Goal: Information Seeking & Learning: Learn about a topic

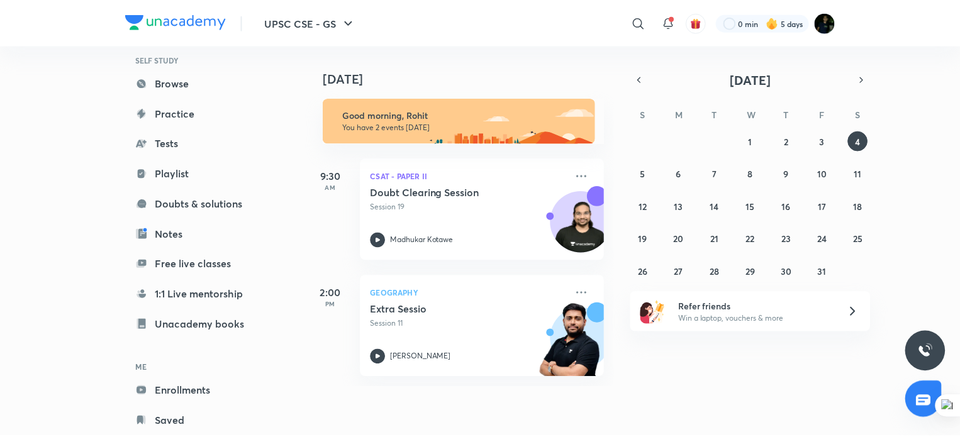
scroll to position [106, 0]
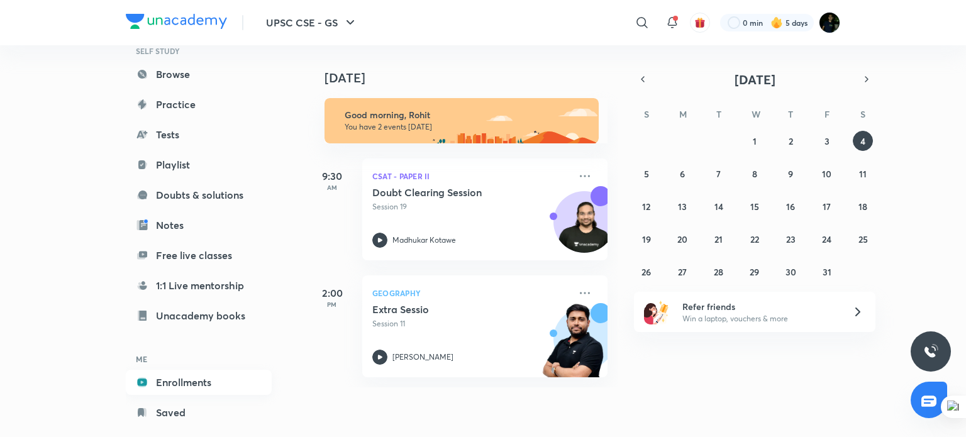
click at [197, 376] on link "Enrollments" at bounding box center [199, 382] width 146 height 25
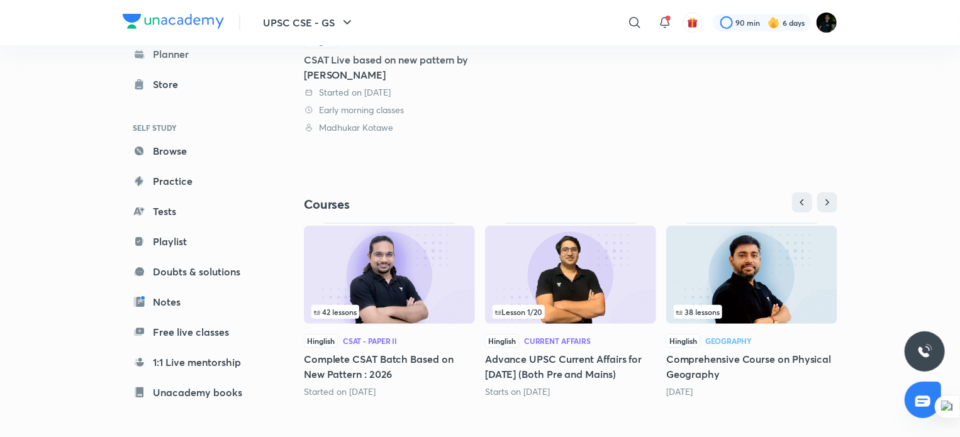
scroll to position [287, 0]
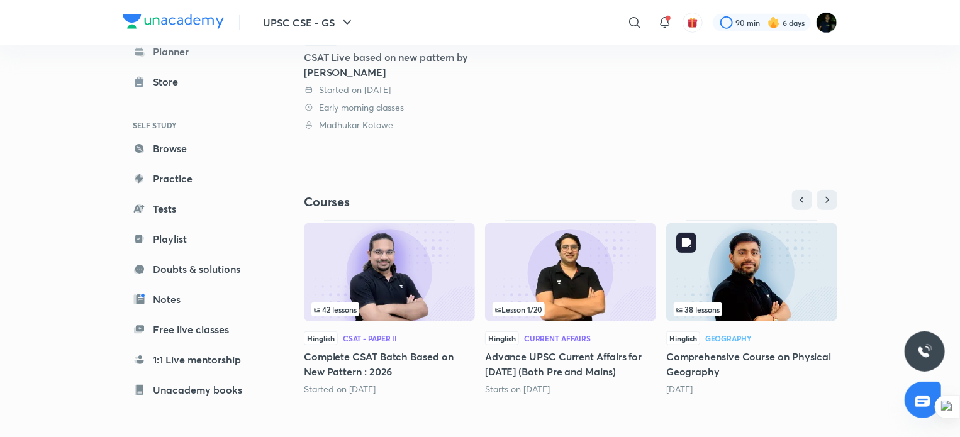
click at [761, 269] on img at bounding box center [751, 272] width 171 height 98
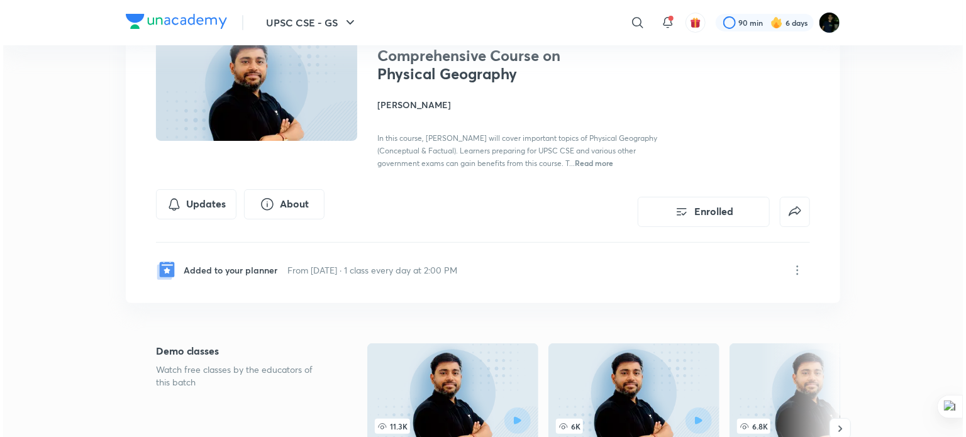
scroll to position [148, 0]
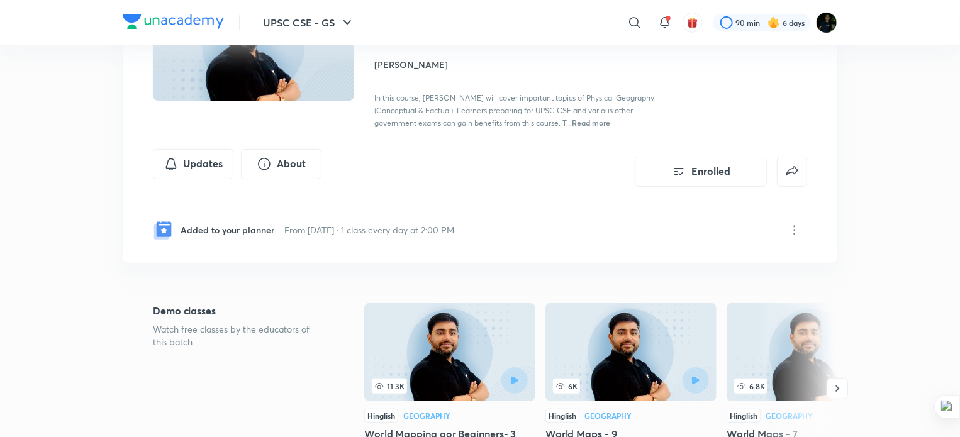
click at [393, 236] on p "From 24 Sept 2025 · 1 class every day at 2:00 PM" at bounding box center [369, 229] width 170 height 13
click at [801, 238] on icon at bounding box center [794, 230] width 15 height 15
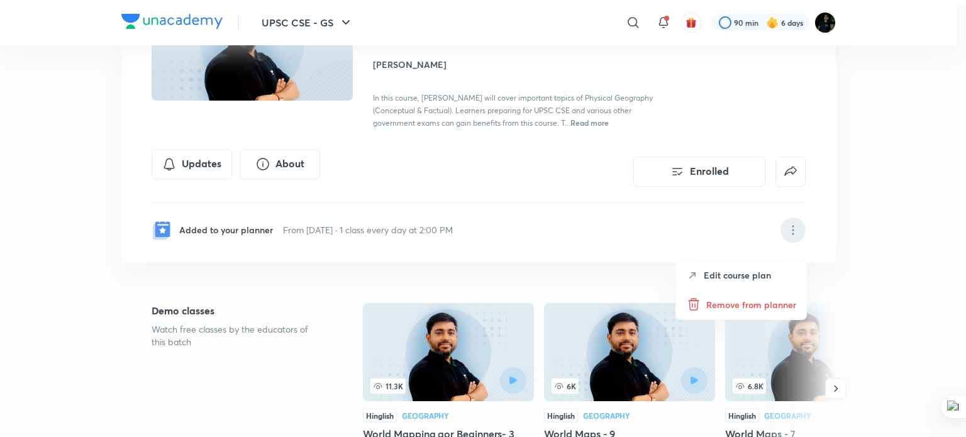
click at [740, 277] on p "Edit course plan" at bounding box center [737, 275] width 67 height 13
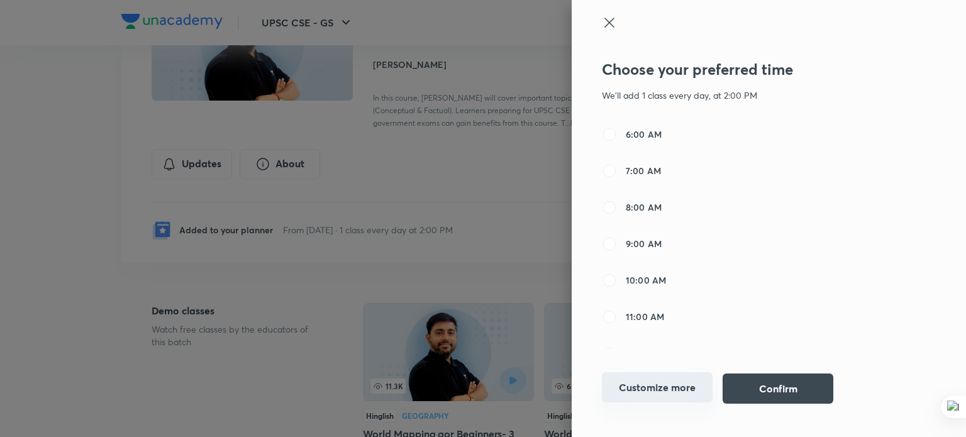
click at [672, 388] on button "Customize more" at bounding box center [657, 387] width 111 height 30
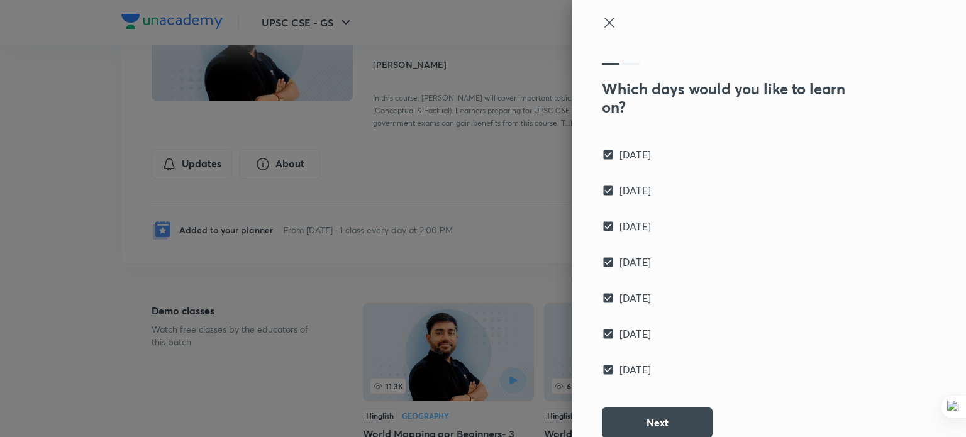
click at [602, 362] on div "[DATE]" at bounding box center [733, 370] width 262 height 16
click at [602, 336] on input "[DATE]" at bounding box center [611, 334] width 18 height 13
checkbox input "false"
click at [602, 372] on input "[DATE]" at bounding box center [611, 370] width 18 height 13
checkbox input "false"
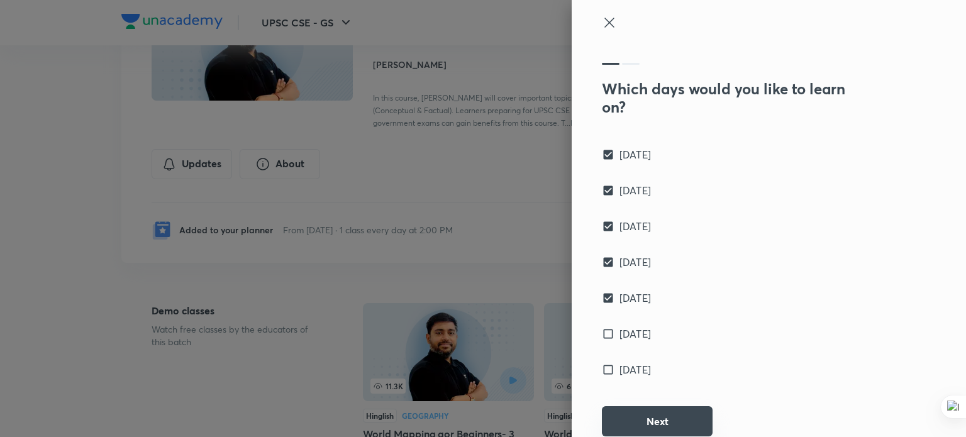
click at [633, 419] on button "Next" at bounding box center [657, 421] width 111 height 30
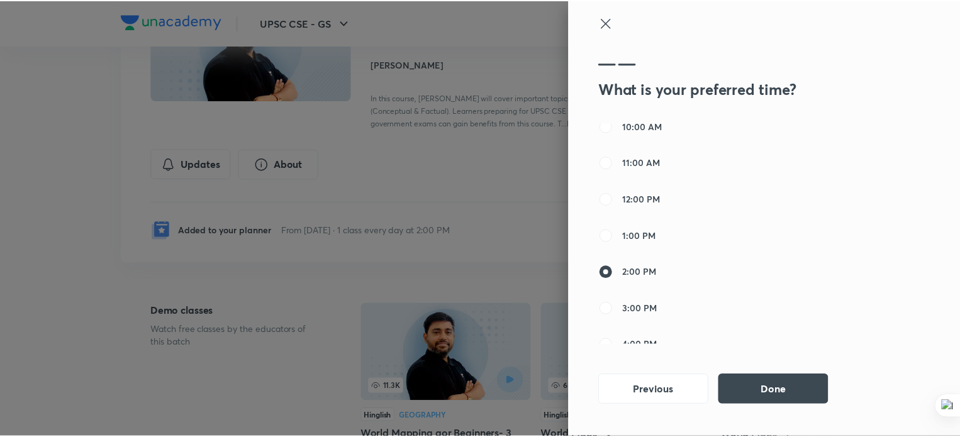
scroll to position [151, 0]
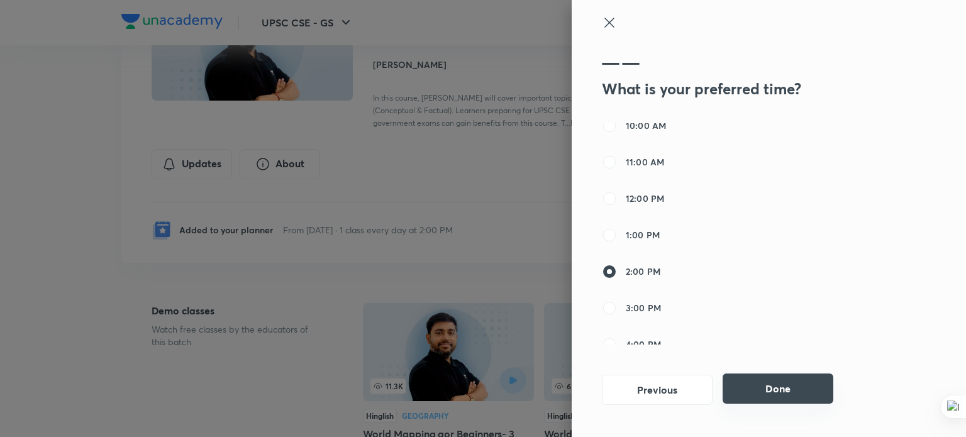
click at [766, 391] on button "Done" at bounding box center [778, 389] width 111 height 30
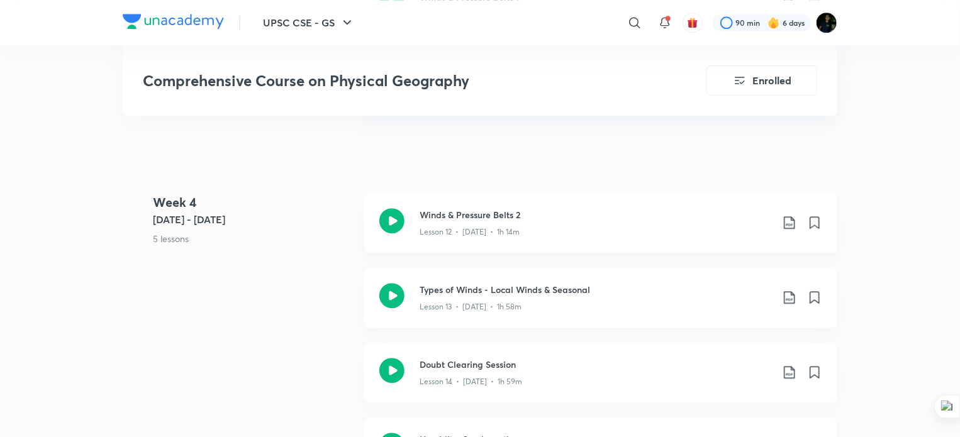
scroll to position [1821, 0]
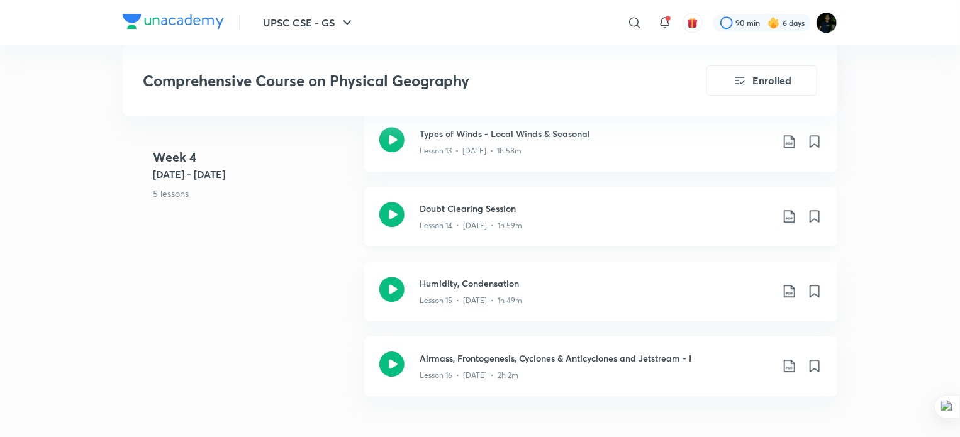
click at [496, 231] on p "Lesson 14 • Jul 30 • 1h 59m" at bounding box center [470, 225] width 103 height 11
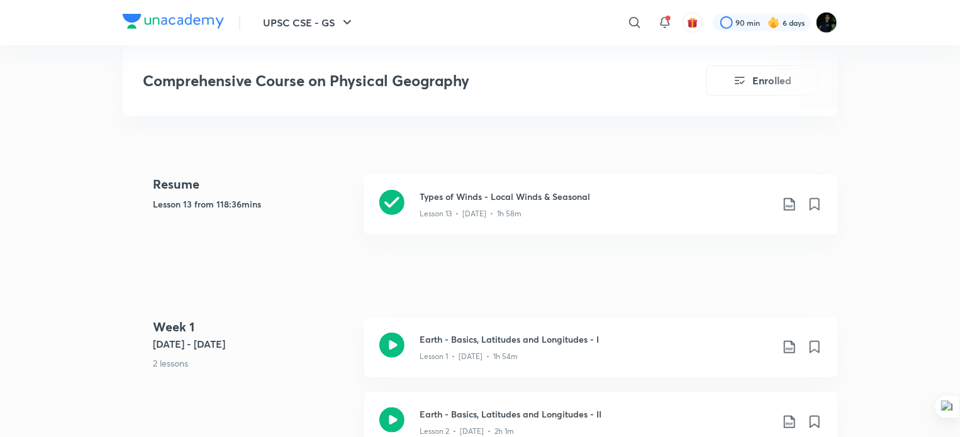
scroll to position [518, 0]
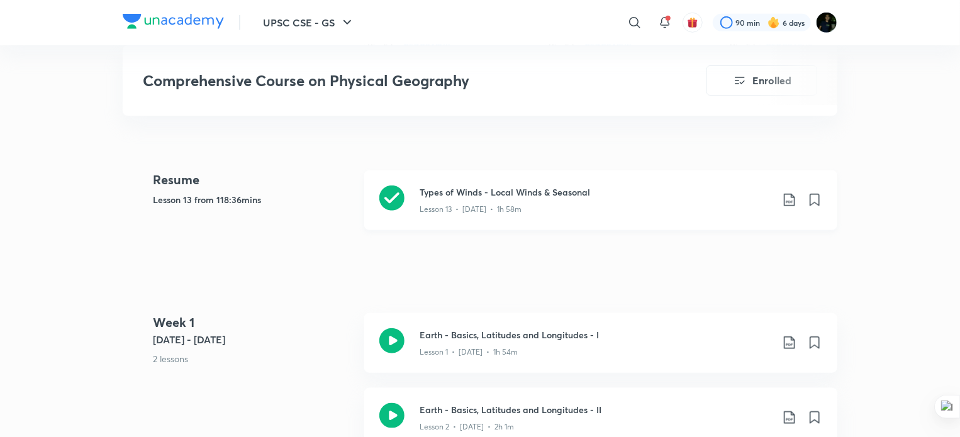
click at [511, 199] on h3 "Types of Winds - Local Winds & Seasonal" at bounding box center [595, 192] width 352 height 13
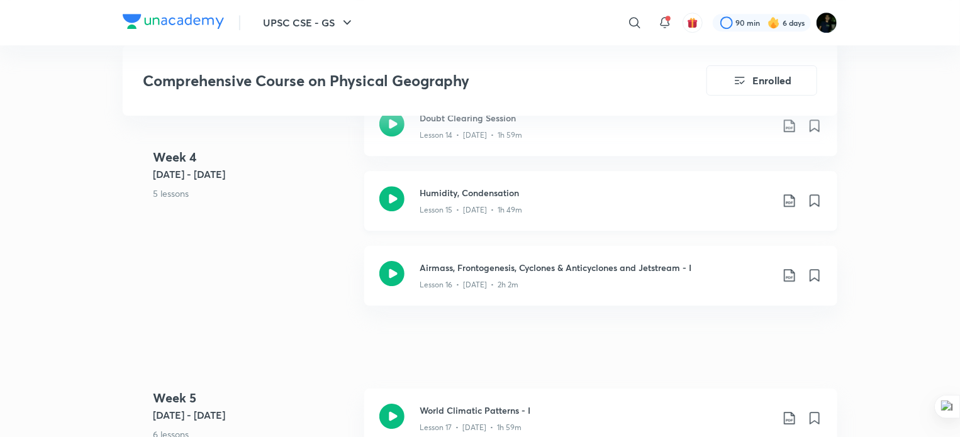
scroll to position [1912, 0]
click at [531, 135] on div "Lesson 14 • Jul 30 • 1h 59m" at bounding box center [595, 132] width 352 height 16
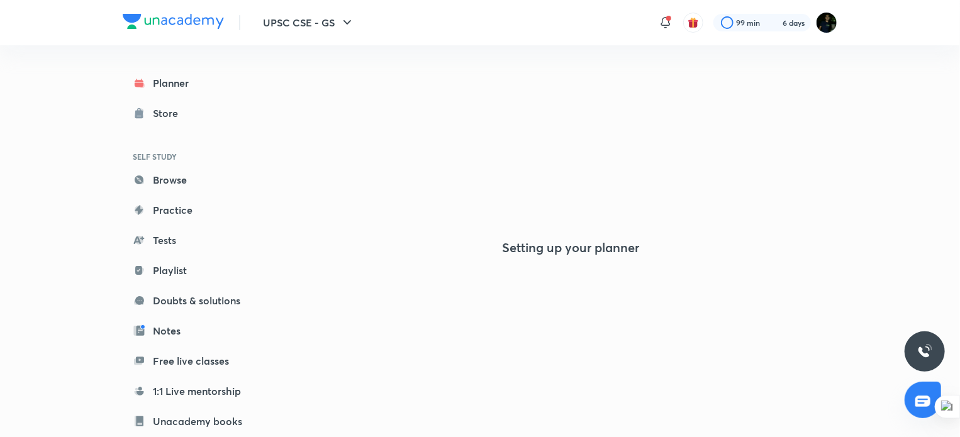
click at [226, 22] on div "UPSC CSE - GS" at bounding box center [293, 22] width 138 height 25
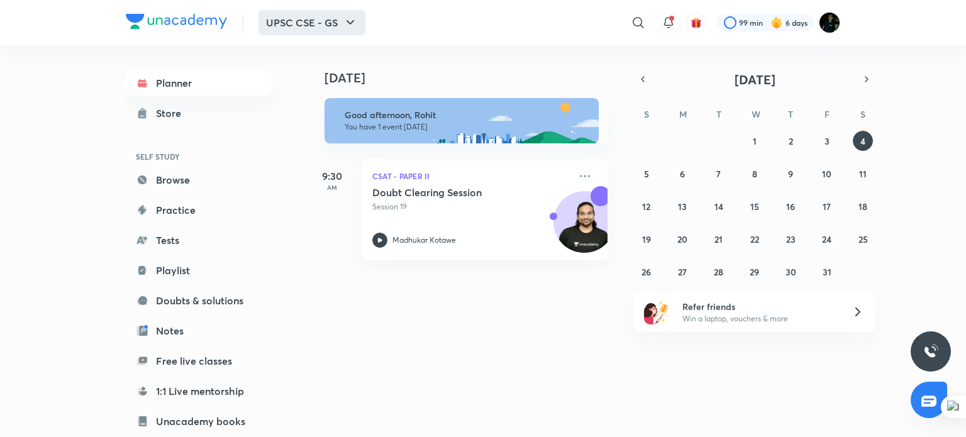
click at [357, 22] on icon "button" at bounding box center [350, 22] width 15 height 15
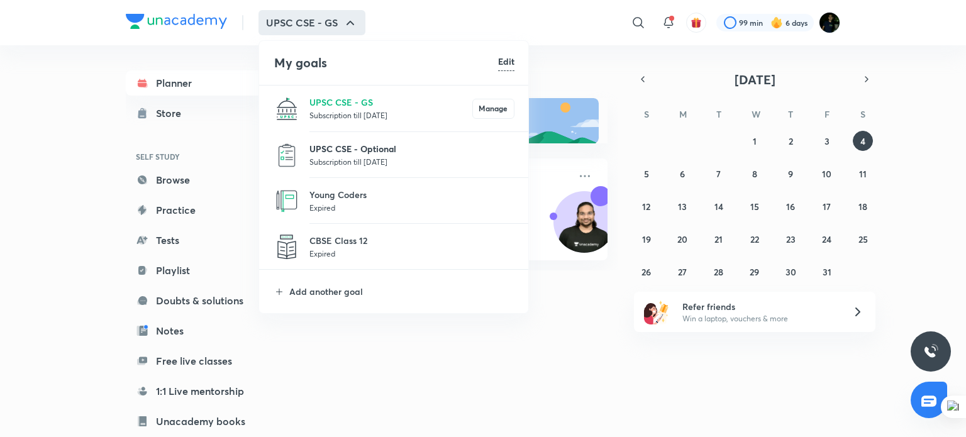
click at [337, 152] on p "UPSC CSE - Optional" at bounding box center [411, 148] width 205 height 13
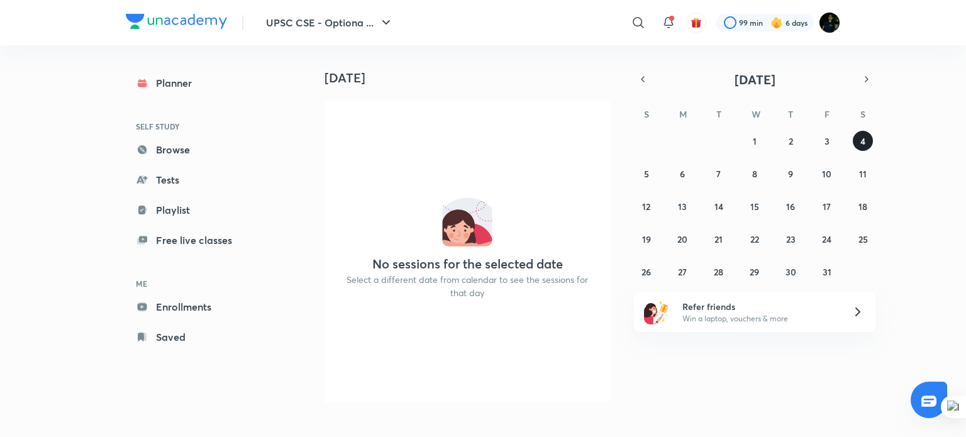
click at [855, 138] on button "4" at bounding box center [863, 141] width 20 height 20
click at [830, 138] on button "3" at bounding box center [827, 141] width 20 height 20
click at [639, 175] on button "5" at bounding box center [646, 174] width 20 height 20
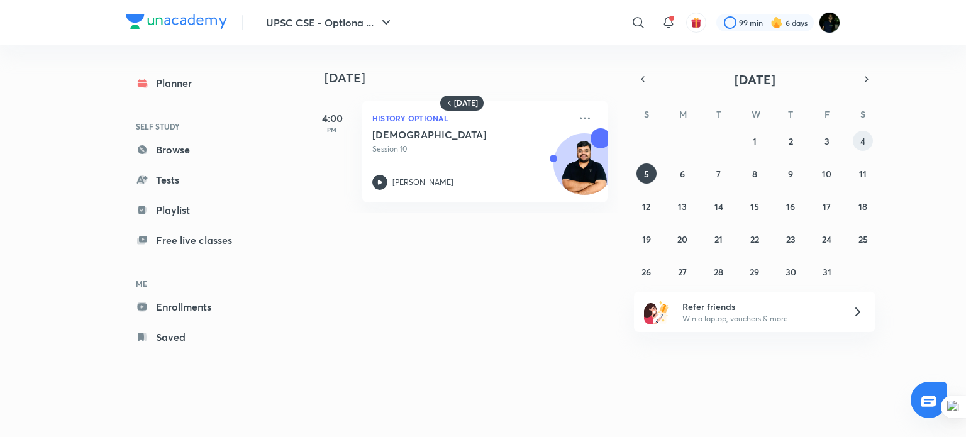
click at [860, 141] on abbr "4" at bounding box center [862, 141] width 5 height 12
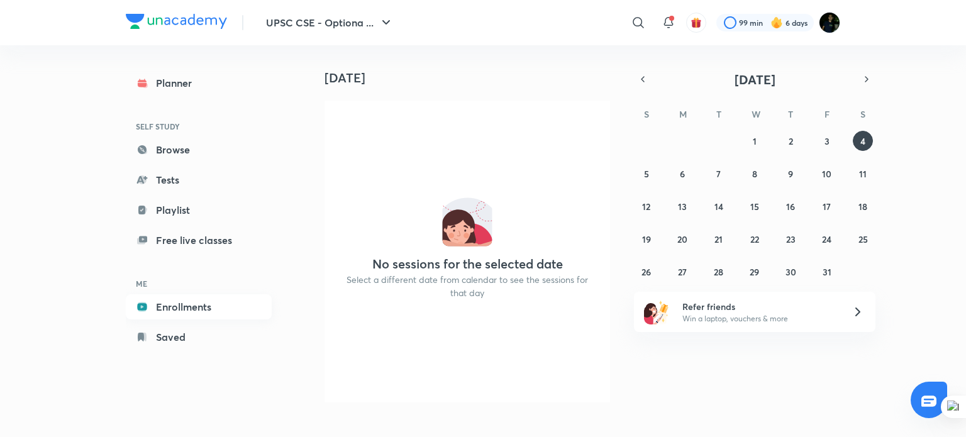
click at [180, 304] on link "Enrollments" at bounding box center [199, 306] width 146 height 25
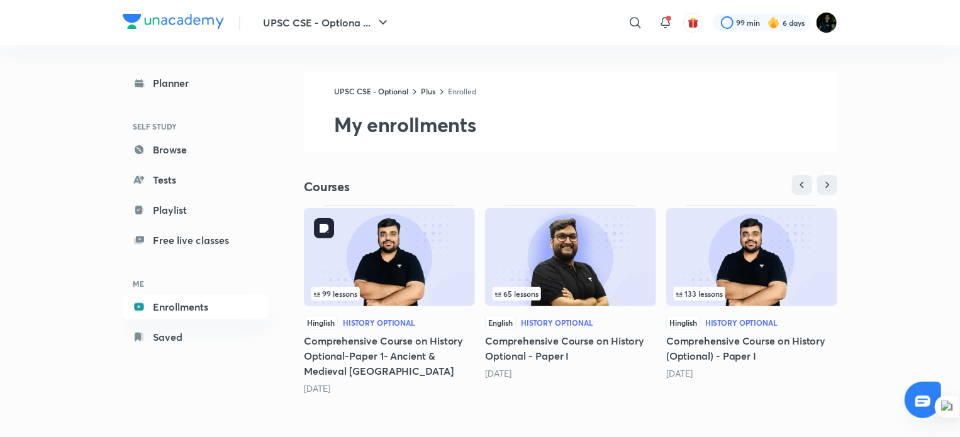
click at [392, 248] on img at bounding box center [389, 257] width 171 height 98
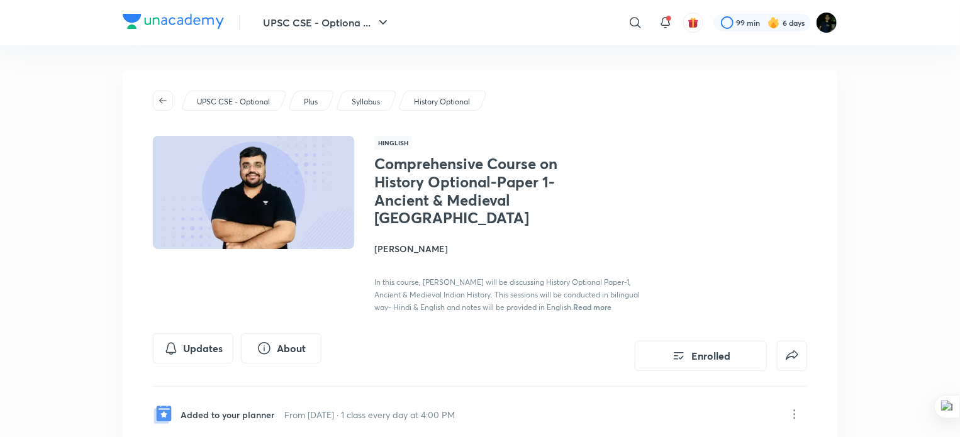
click at [418, 242] on h4 "[PERSON_NAME]" at bounding box center [515, 248] width 282 height 13
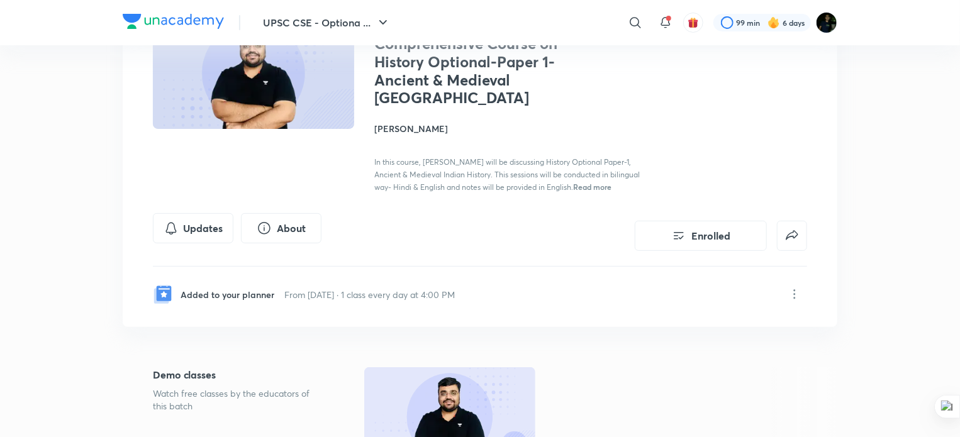
scroll to position [121, 0]
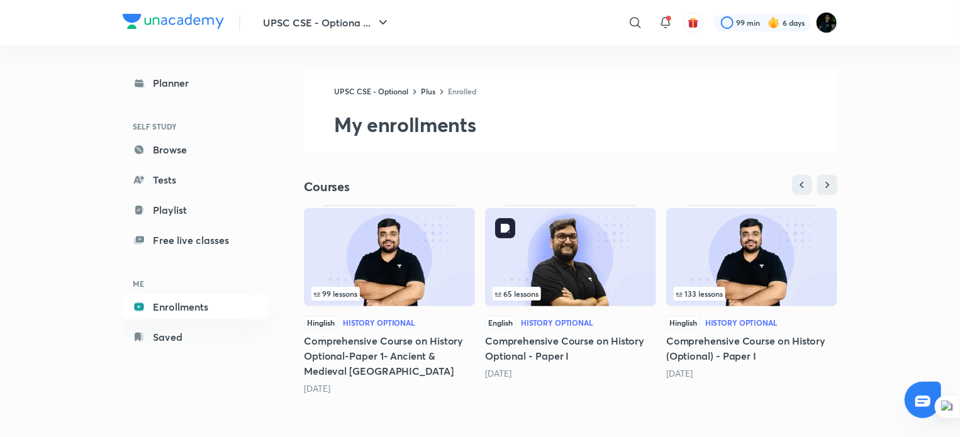
click at [599, 253] on img at bounding box center [570, 257] width 171 height 98
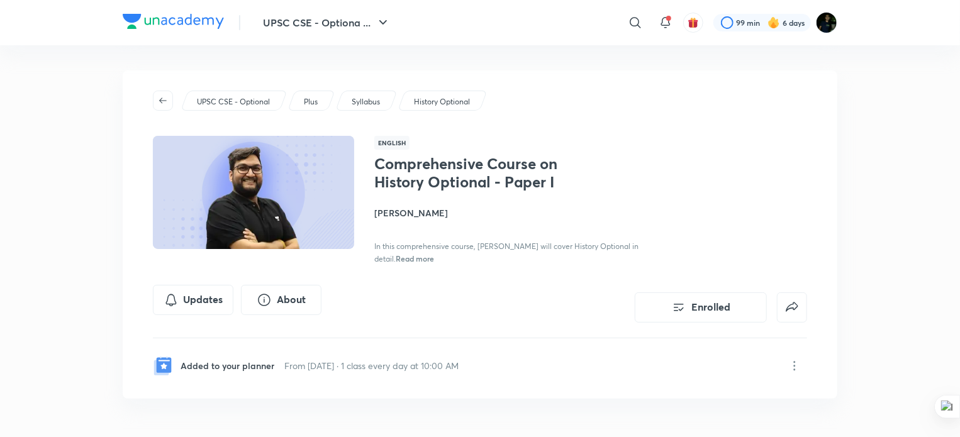
click at [414, 210] on h4 "[PERSON_NAME]" at bounding box center [515, 212] width 282 height 13
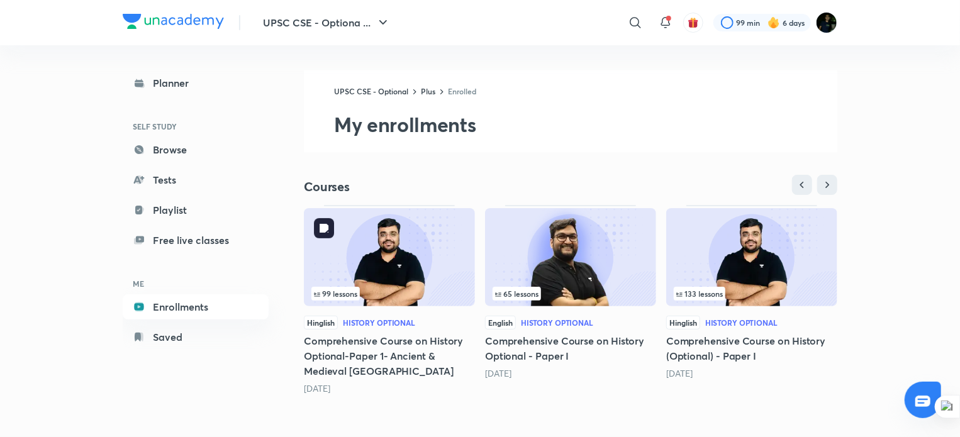
click at [381, 246] on img at bounding box center [389, 257] width 171 height 98
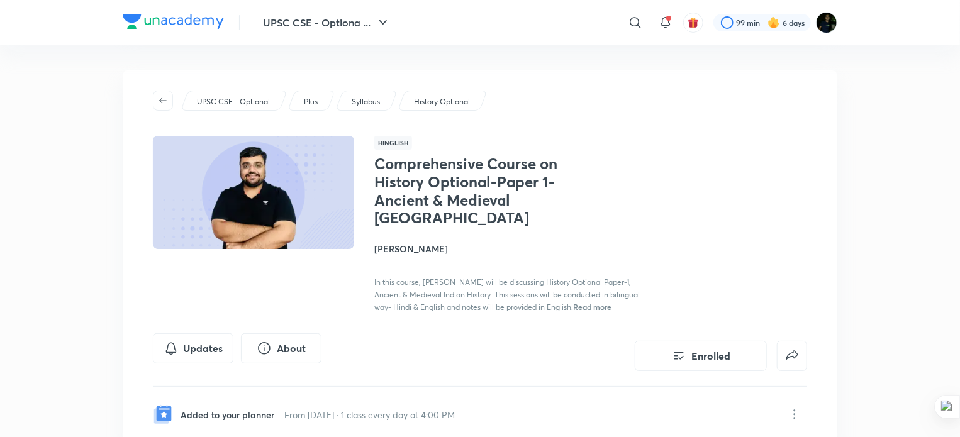
click at [410, 242] on h4 "[PERSON_NAME]" at bounding box center [515, 248] width 282 height 13
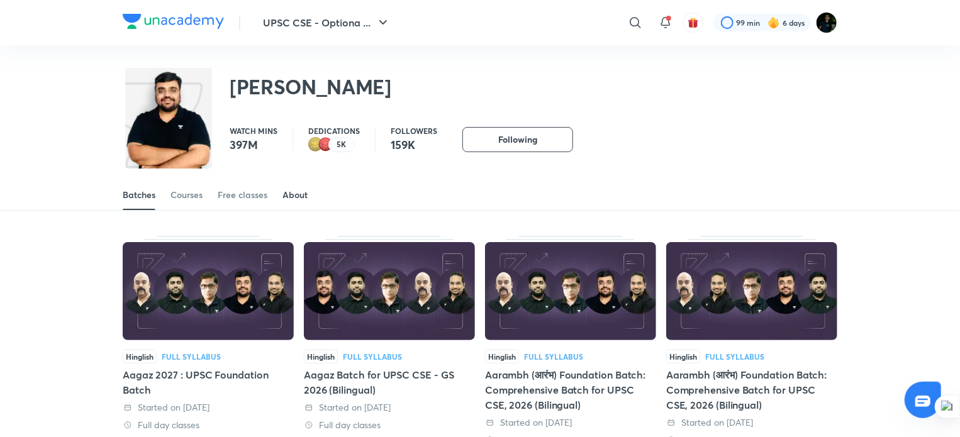
click at [295, 197] on div "About" at bounding box center [294, 195] width 25 height 13
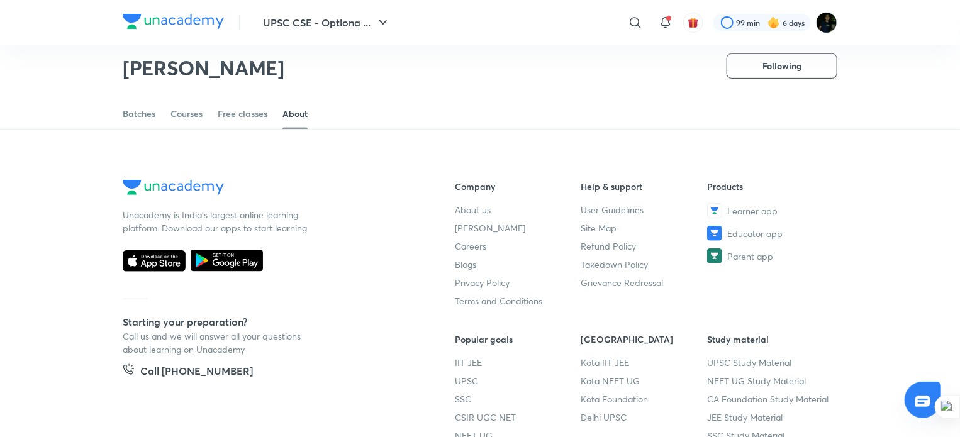
scroll to position [204, 0]
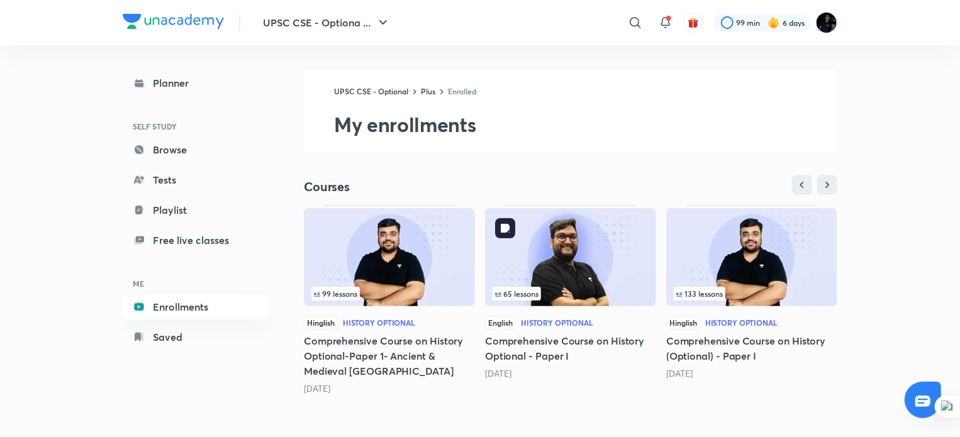
click at [592, 263] on img at bounding box center [570, 257] width 171 height 98
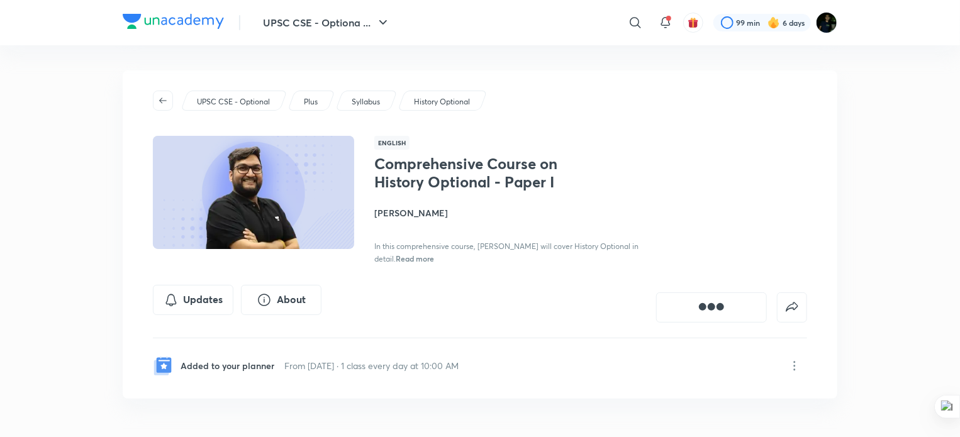
click at [414, 213] on h4 "[PERSON_NAME]" at bounding box center [515, 212] width 282 height 13
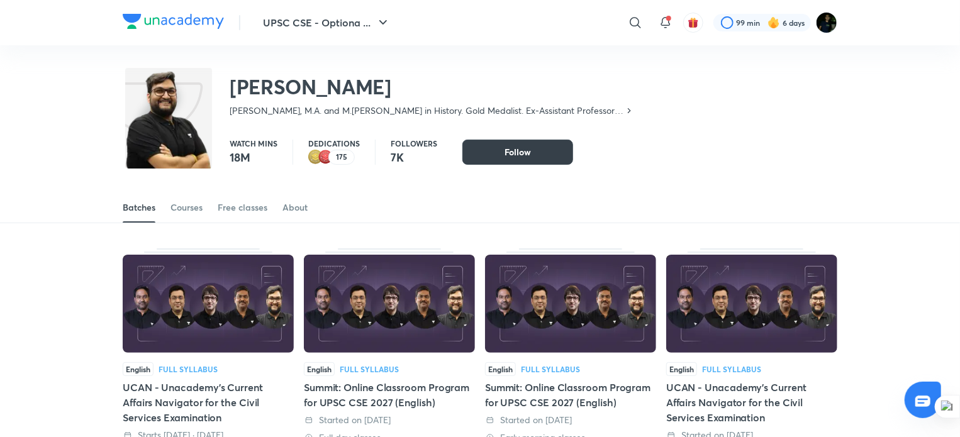
click at [521, 157] on span "Follow" at bounding box center [517, 152] width 26 height 13
click at [299, 207] on div "About" at bounding box center [294, 207] width 25 height 13
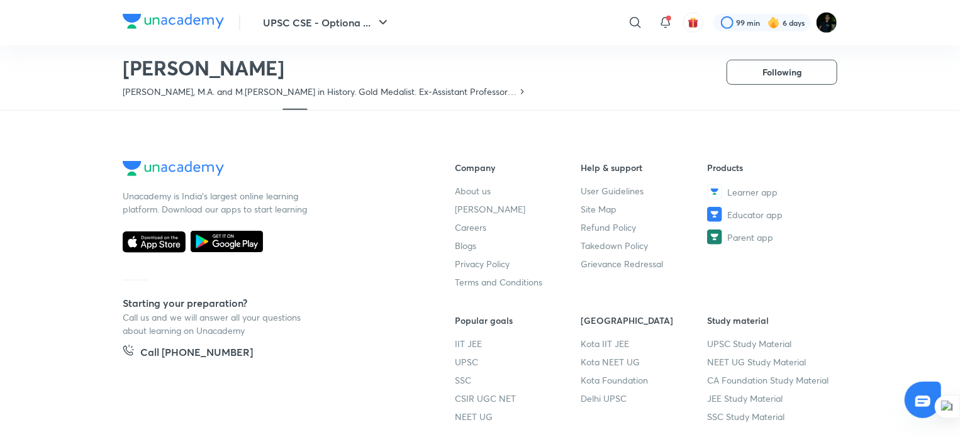
scroll to position [405, 0]
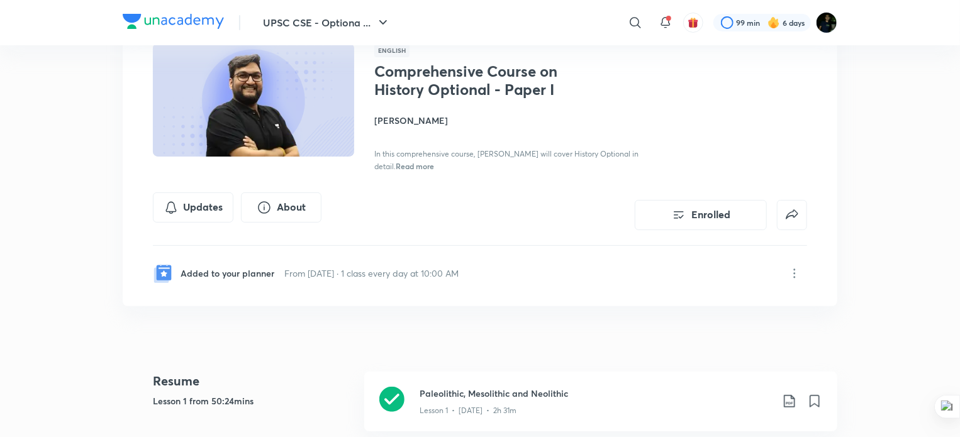
scroll to position [110, 0]
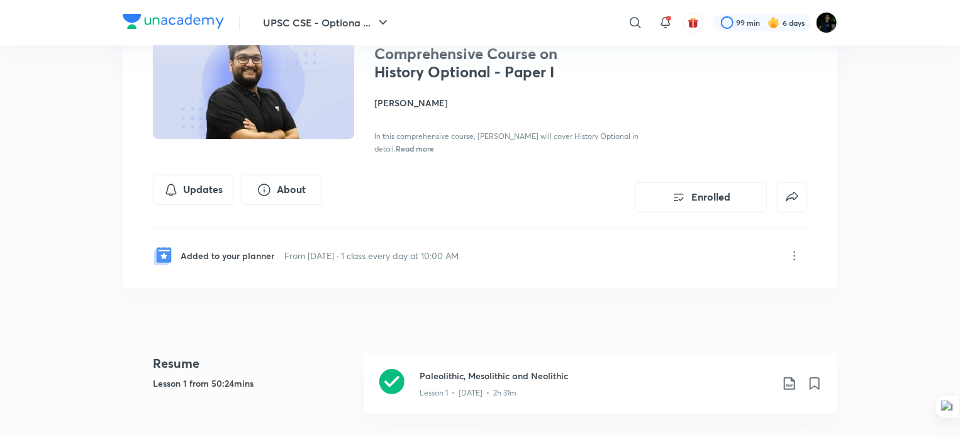
click at [594, 261] on div "Added to your planner From [DATE] · 1 class every day at 10:00 AM" at bounding box center [480, 248] width 654 height 40
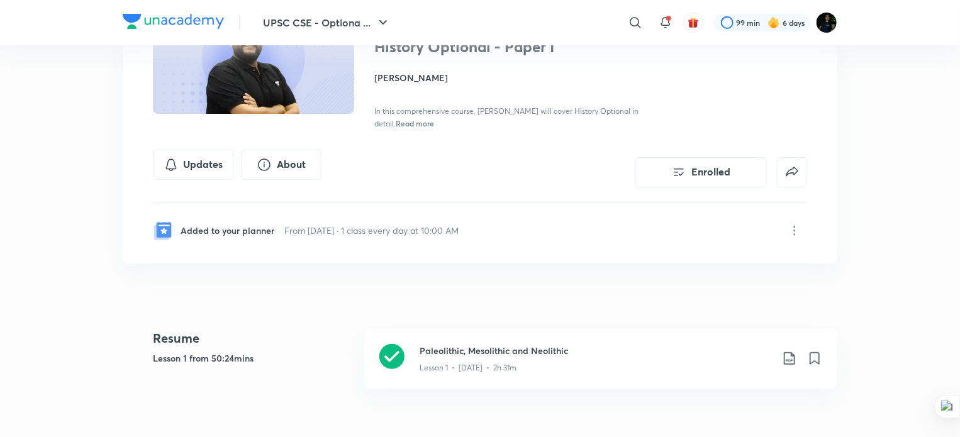
click at [200, 224] on p "Added to your planner" at bounding box center [227, 230] width 94 height 13
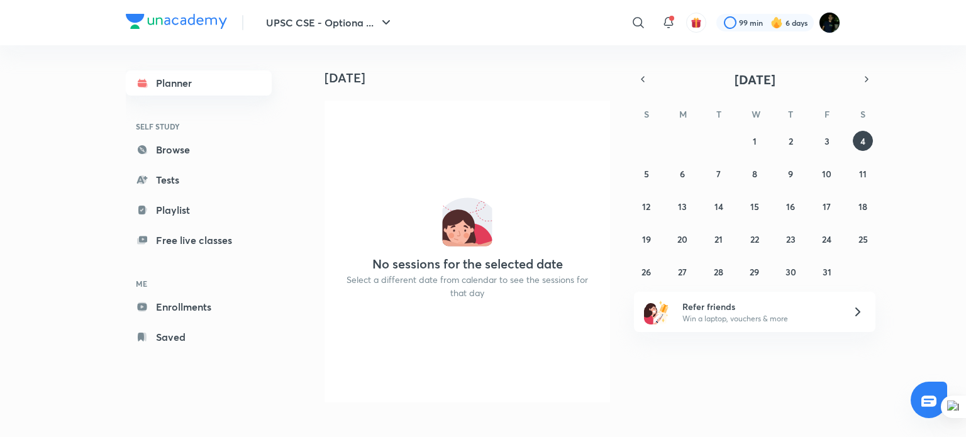
click at [177, 75] on link "Planner" at bounding box center [199, 82] width 146 height 25
click at [858, 145] on button "4" at bounding box center [863, 141] width 20 height 20
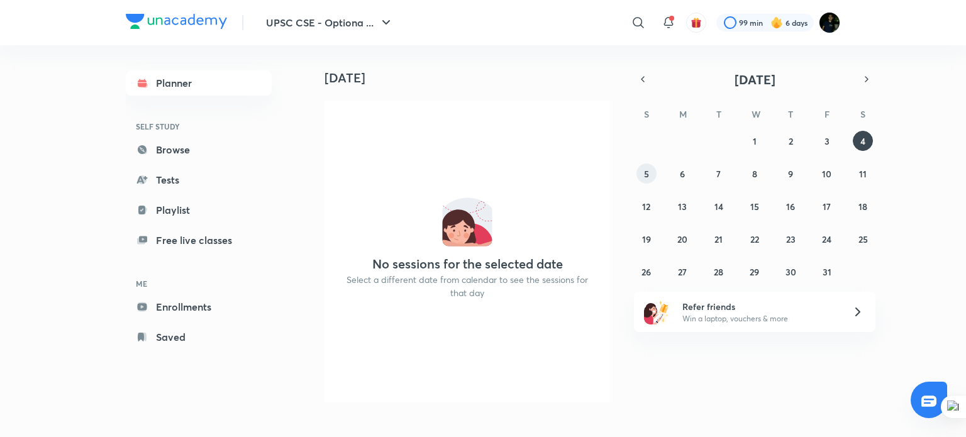
click at [648, 170] on abbr "5" at bounding box center [646, 174] width 5 height 12
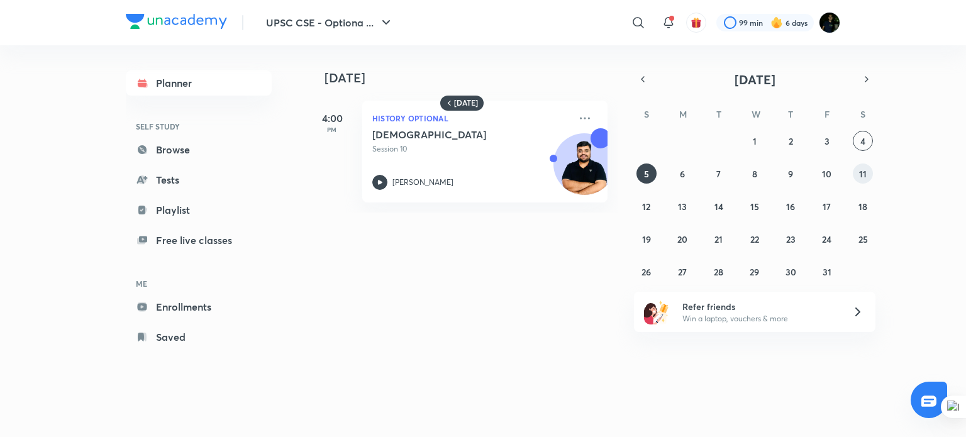
click at [869, 175] on button "11" at bounding box center [863, 174] width 20 height 20
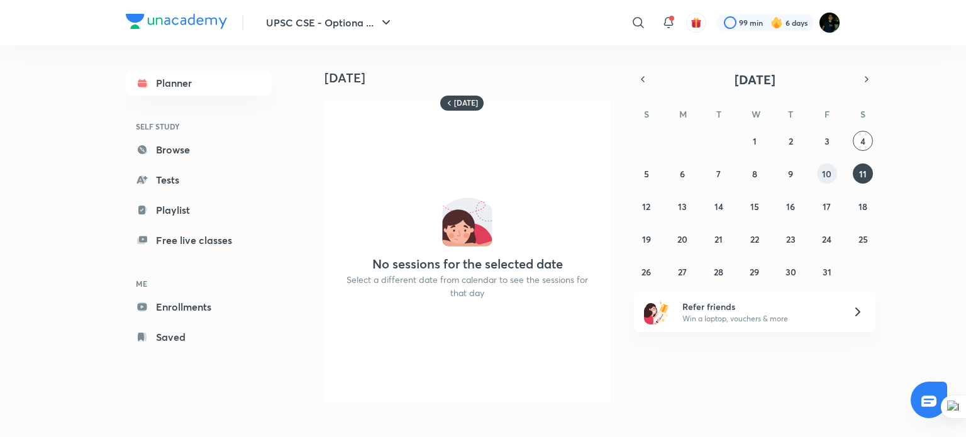
click at [828, 175] on abbr "10" at bounding box center [826, 174] width 9 height 12
click at [677, 169] on button "6" at bounding box center [682, 174] width 20 height 20
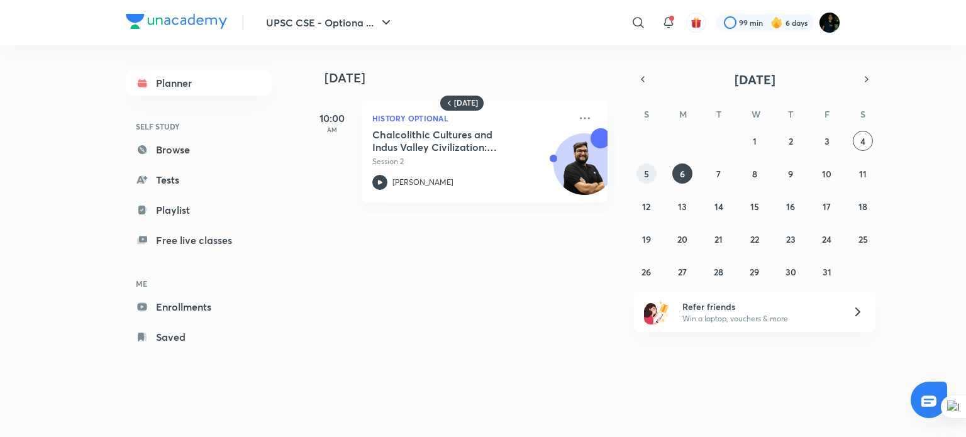
click at [640, 166] on button "5" at bounding box center [646, 174] width 20 height 20
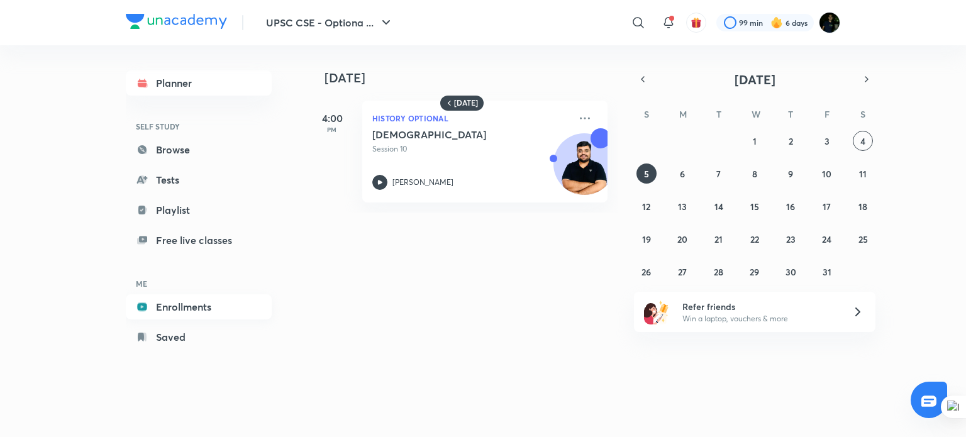
click at [206, 306] on link "Enrollments" at bounding box center [199, 306] width 146 height 25
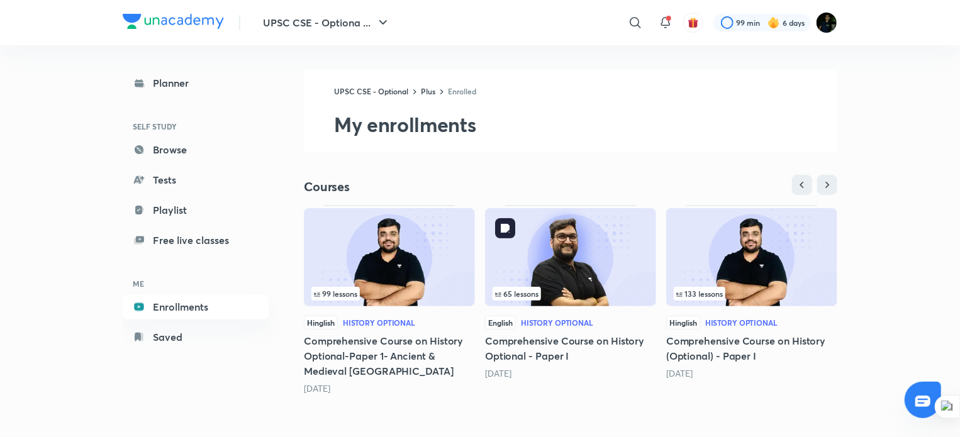
click at [571, 291] on div "65 lessons" at bounding box center [570, 294] width 156 height 14
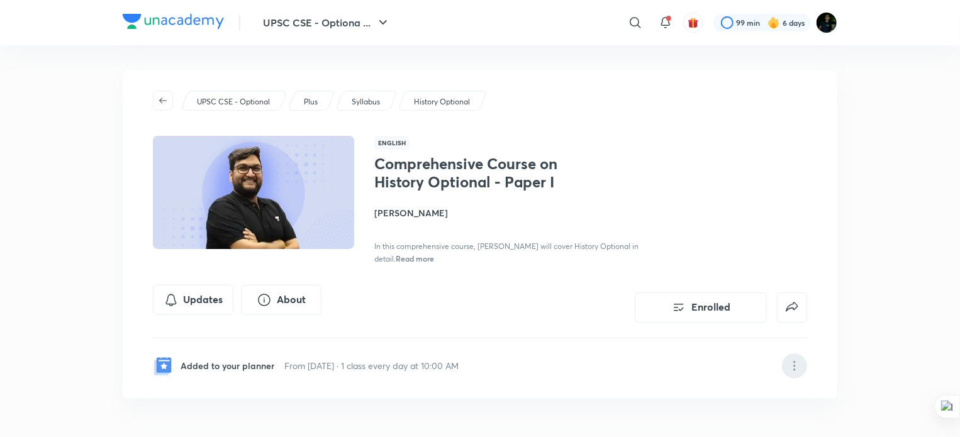
click at [796, 374] on div at bounding box center [794, 365] width 25 height 25
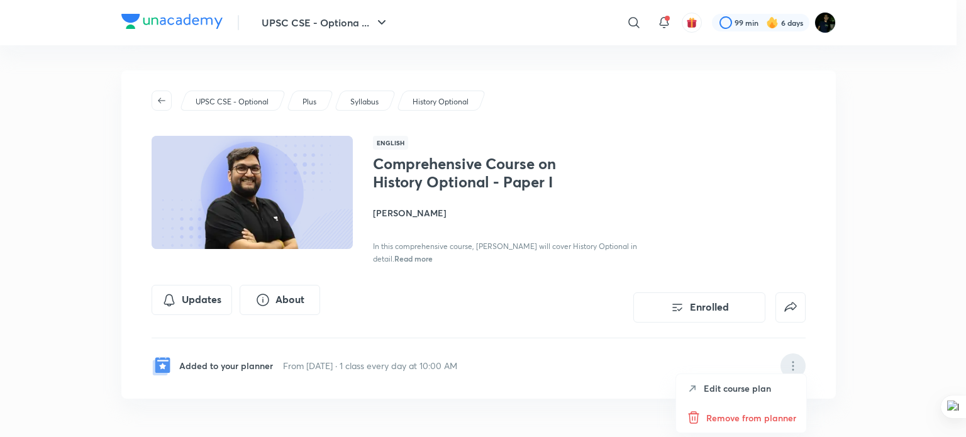
click at [746, 391] on p "Edit course plan" at bounding box center [737, 388] width 67 height 13
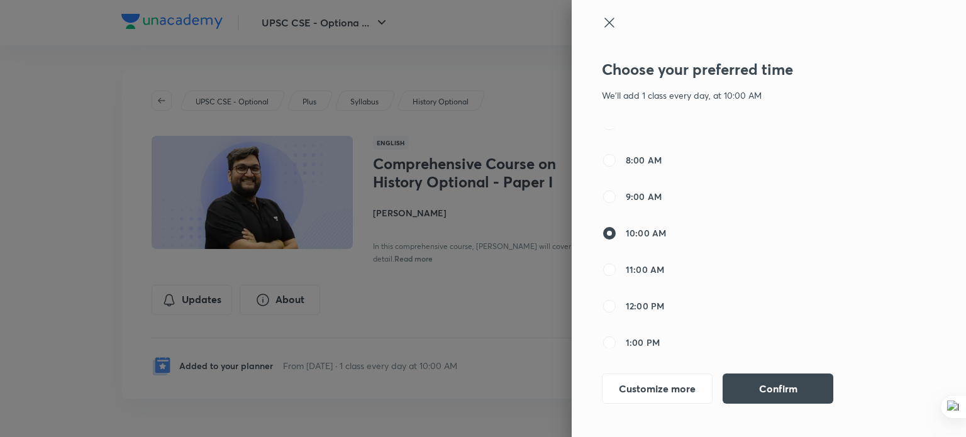
scroll to position [48, 0]
click at [647, 385] on button "Customize more" at bounding box center [657, 387] width 111 height 30
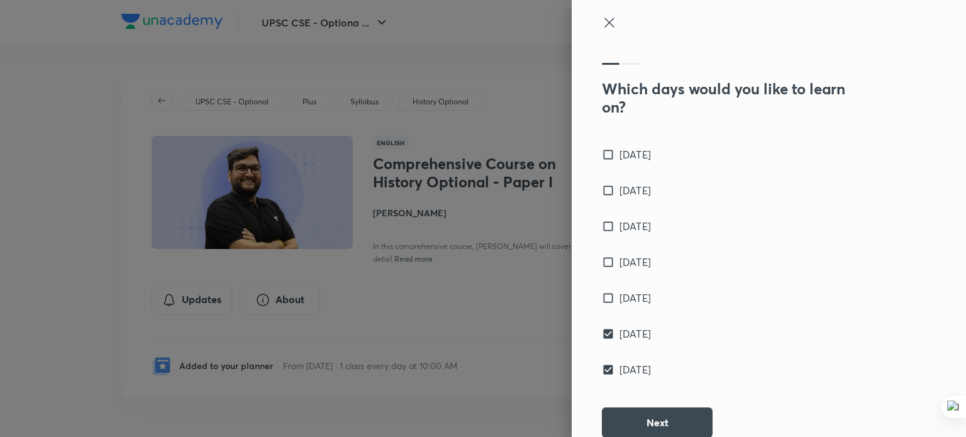
click at [602, 334] on input "[DATE]" at bounding box center [611, 334] width 18 height 13
click at [602, 335] on input "[DATE]" at bounding box center [611, 334] width 18 height 13
checkbox input "true"
click at [602, 373] on input "[DATE]" at bounding box center [611, 370] width 18 height 13
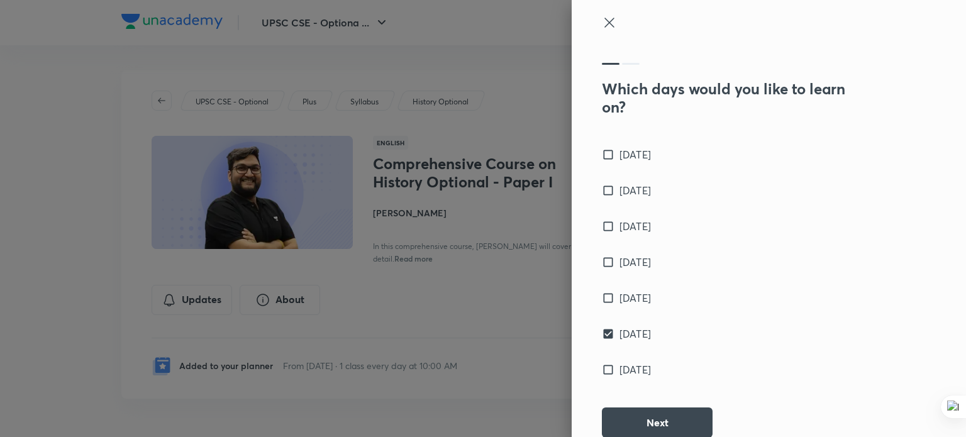
checkbox input "true"
click at [649, 422] on button "Next" at bounding box center [657, 421] width 111 height 30
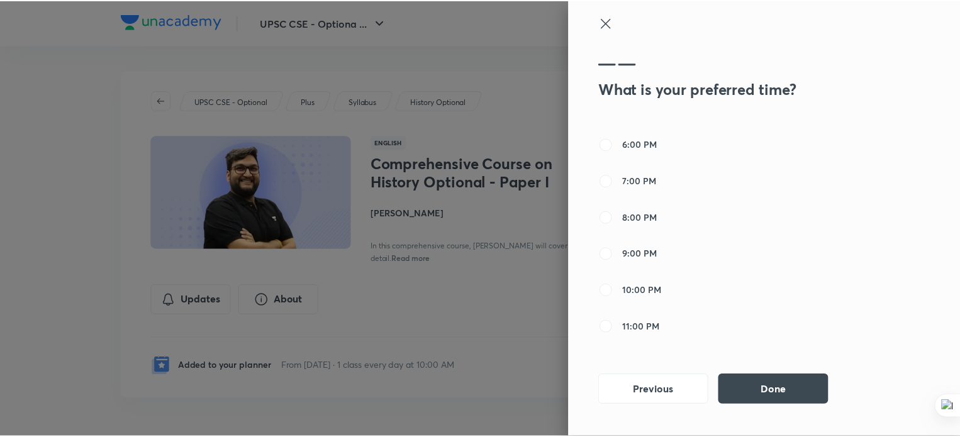
scroll to position [428, 0]
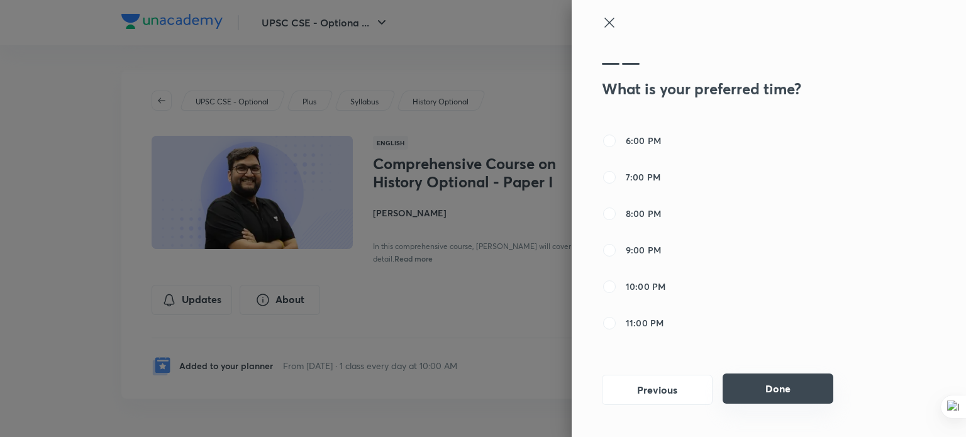
click at [774, 387] on button "Done" at bounding box center [778, 389] width 111 height 30
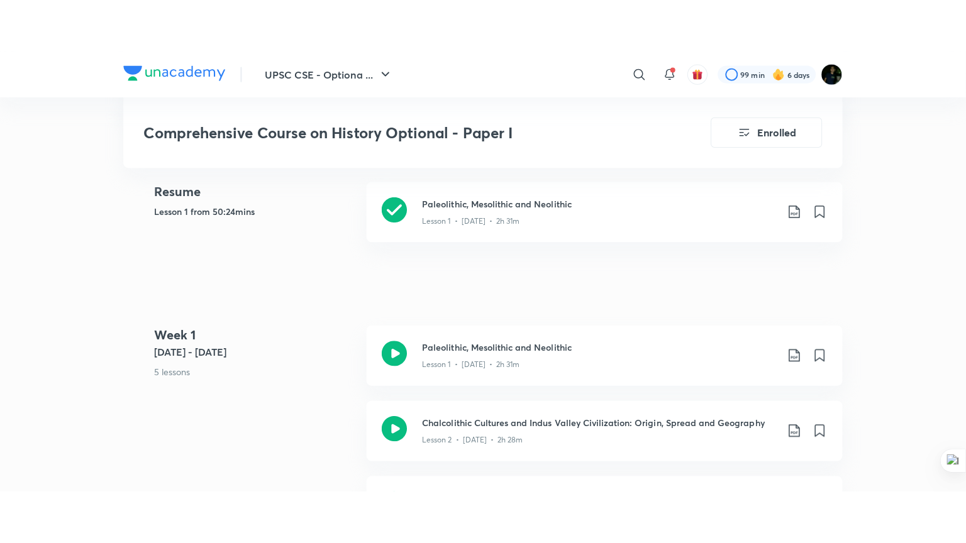
scroll to position [371, 0]
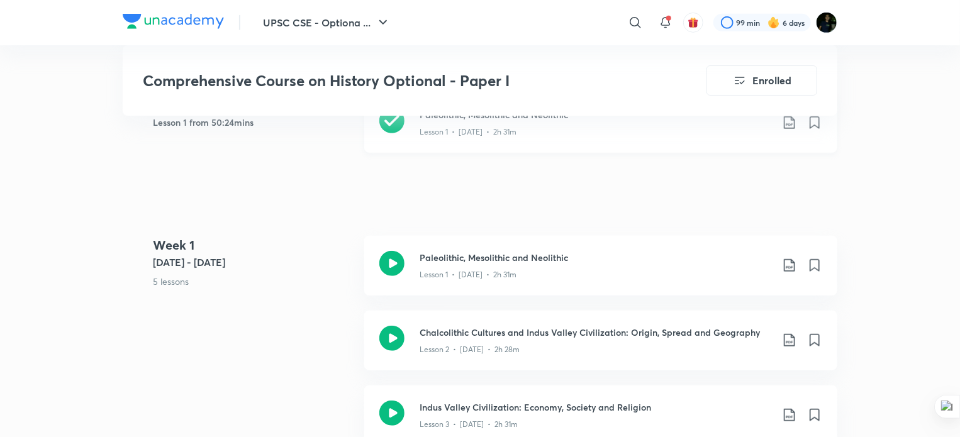
click at [397, 132] on icon at bounding box center [391, 120] width 25 height 25
